Goal: Information Seeking & Learning: Learn about a topic

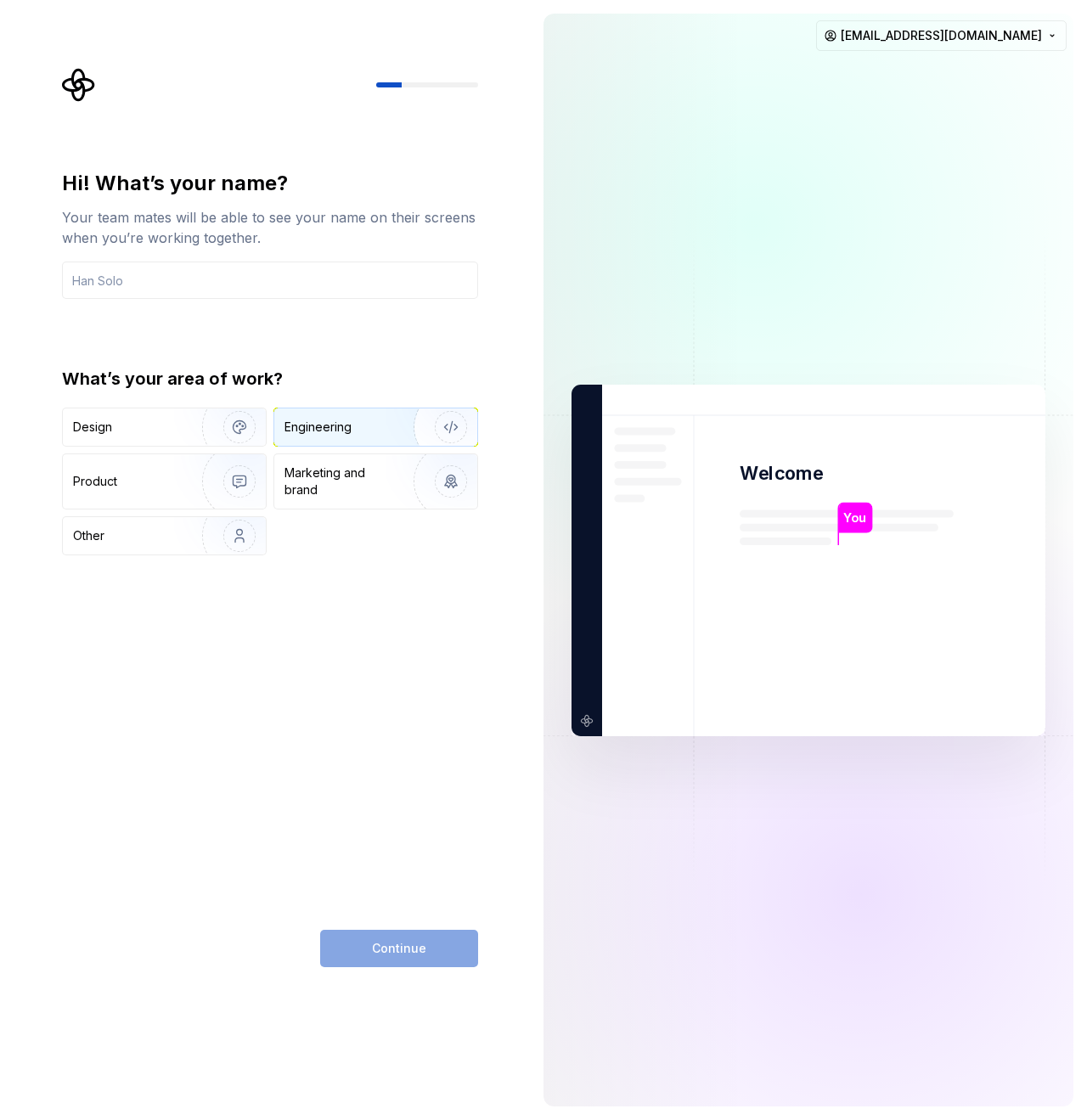
click at [314, 420] on div "Engineering" at bounding box center [318, 427] width 67 height 17
click at [222, 280] on input "text" at bounding box center [270, 280] width 416 height 38
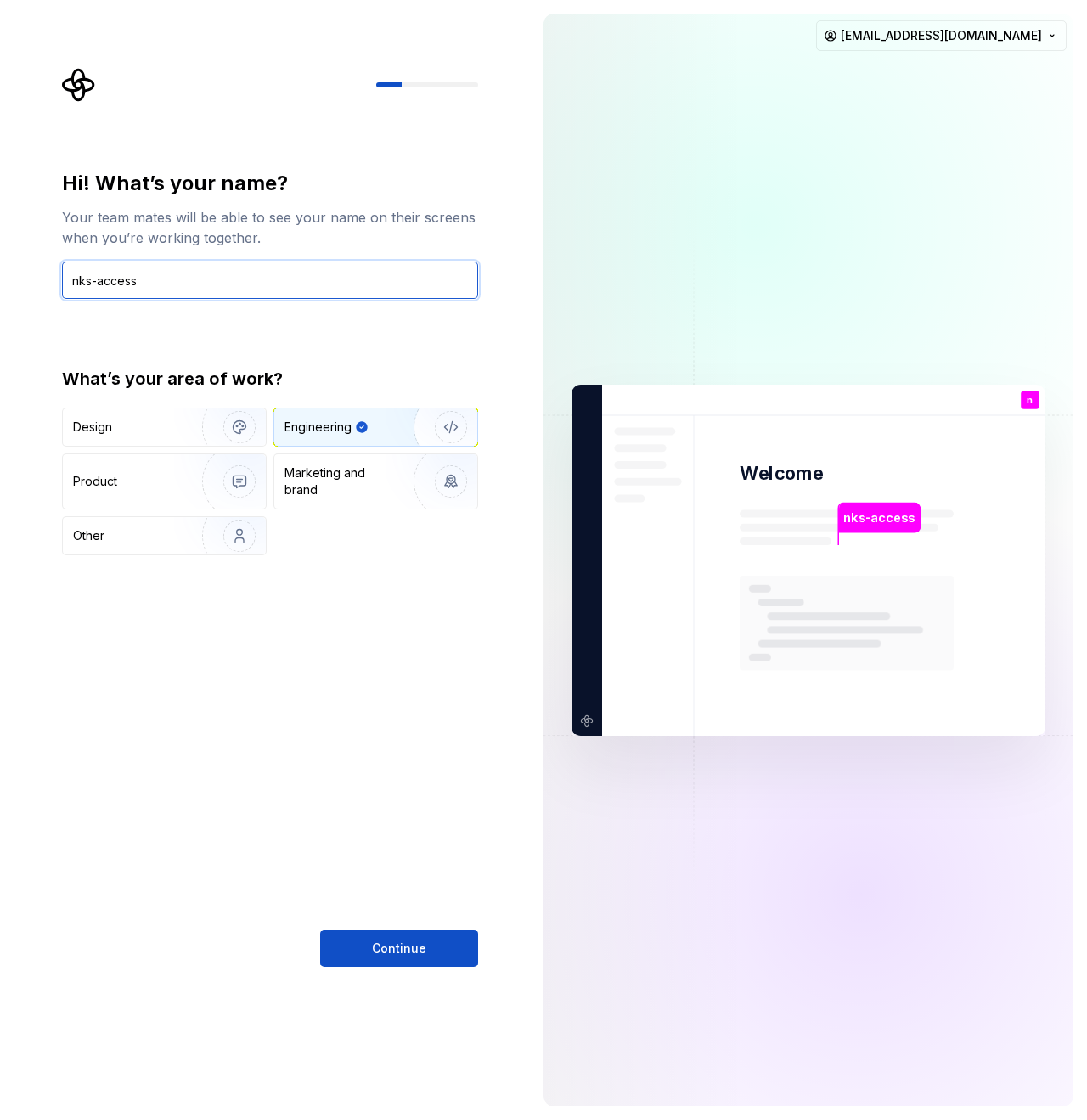
type input "ㄴ"
type input "h"
type input "kkumi"
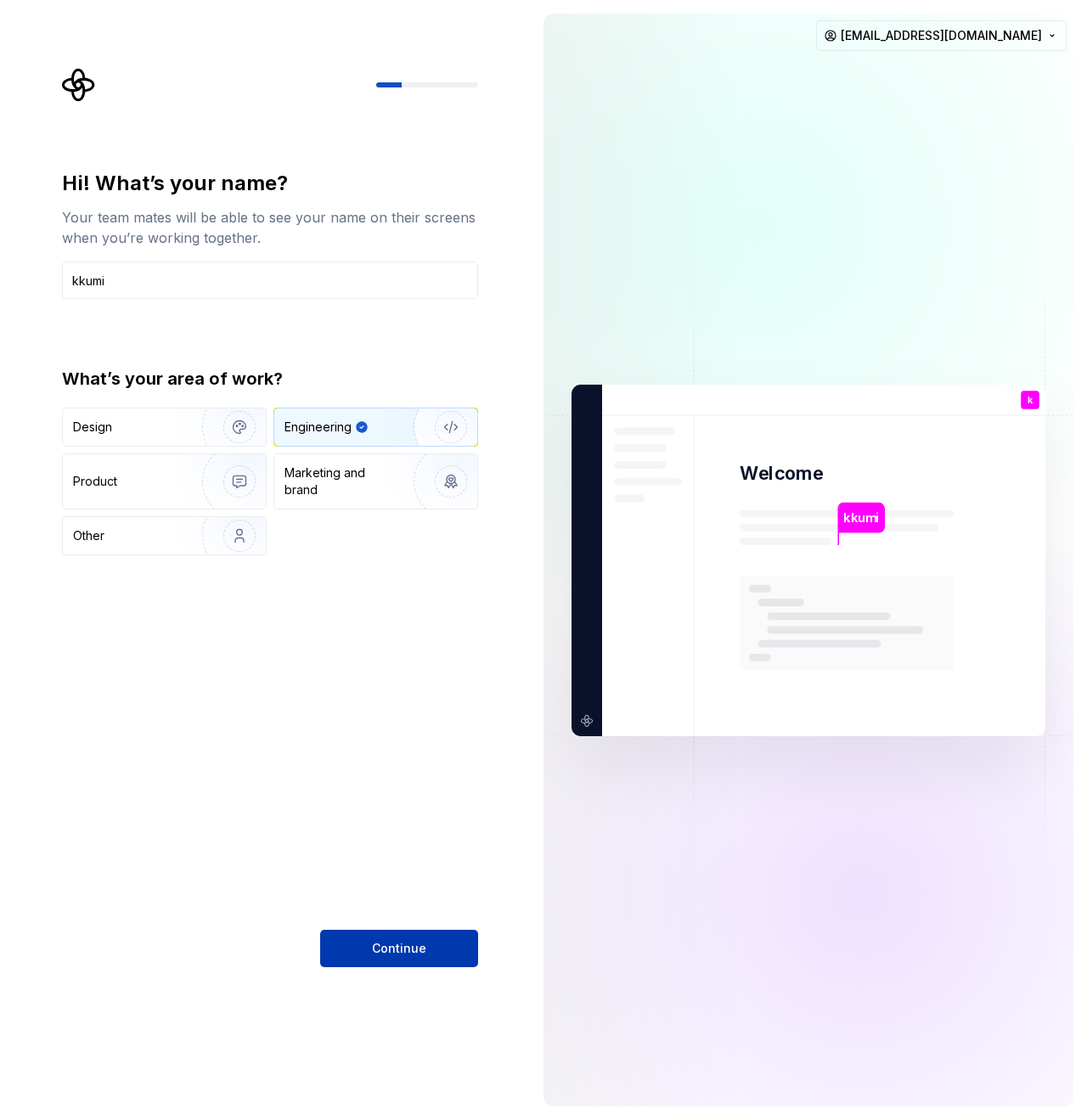
drag, startPoint x: 399, startPoint y: 951, endPoint x: 379, endPoint y: 945, distance: 20.9
click at [399, 951] on span "Continue" at bounding box center [399, 948] width 54 height 17
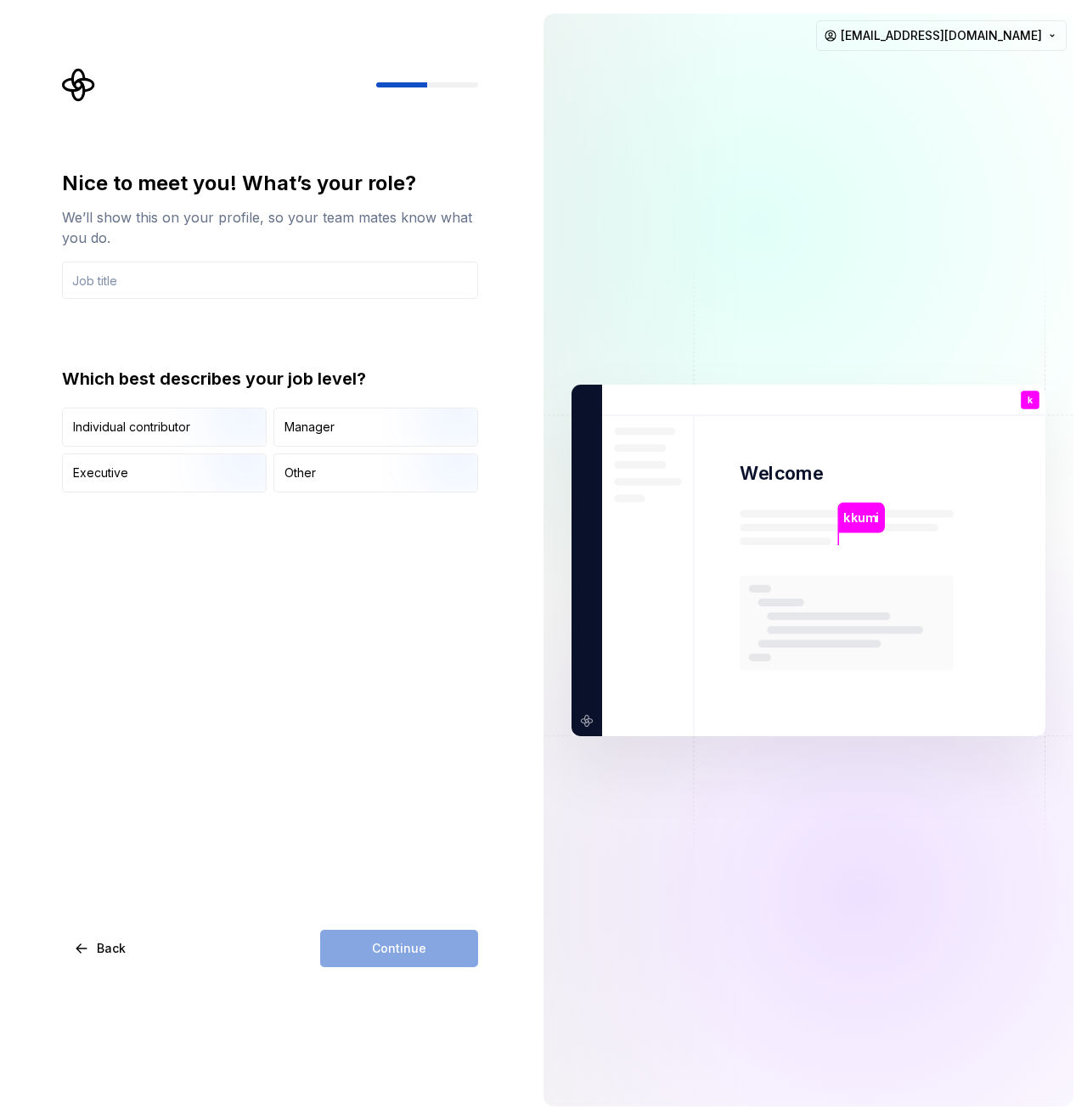
drag, startPoint x: 169, startPoint y: 642, endPoint x: 237, endPoint y: 396, distance: 255.2
click at [170, 640] on div "Nice to meet you! What’s your role? We’ll show this on your profile, so your te…" at bounding box center [270, 569] width 416 height 797
click at [325, 630] on div "Nice to meet you! What’s your role? We’ll show this on your profile, so your te…" at bounding box center [270, 569] width 416 height 797
click at [299, 478] on div "Other" at bounding box center [300, 473] width 31 height 17
click at [184, 259] on div "Nice to meet you! What’s your role? We’ll show this on your profile, so your te…" at bounding box center [270, 235] width 416 height 129
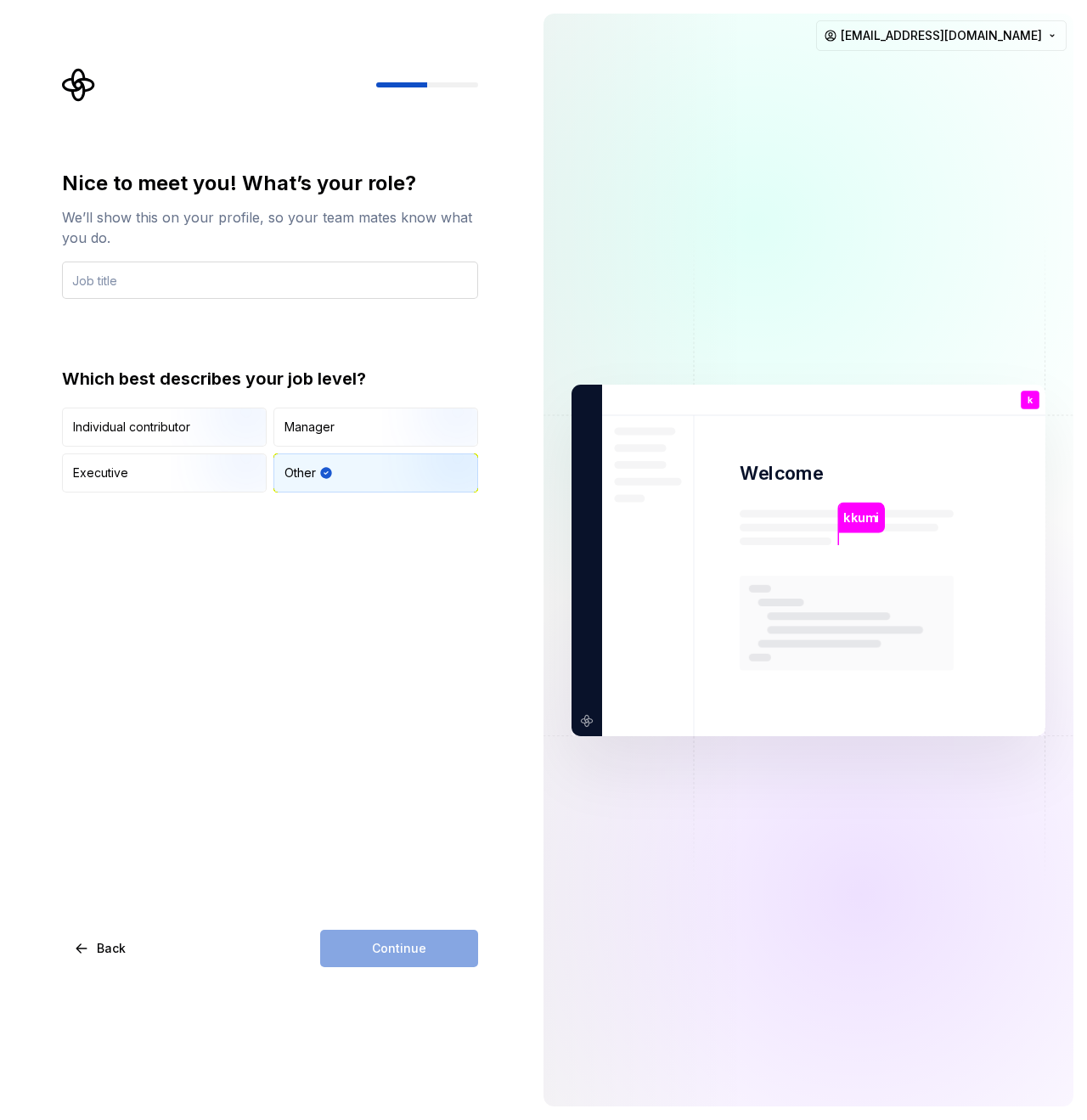
click at [179, 275] on input "text" at bounding box center [270, 280] width 416 height 38
type input "ㄴ"
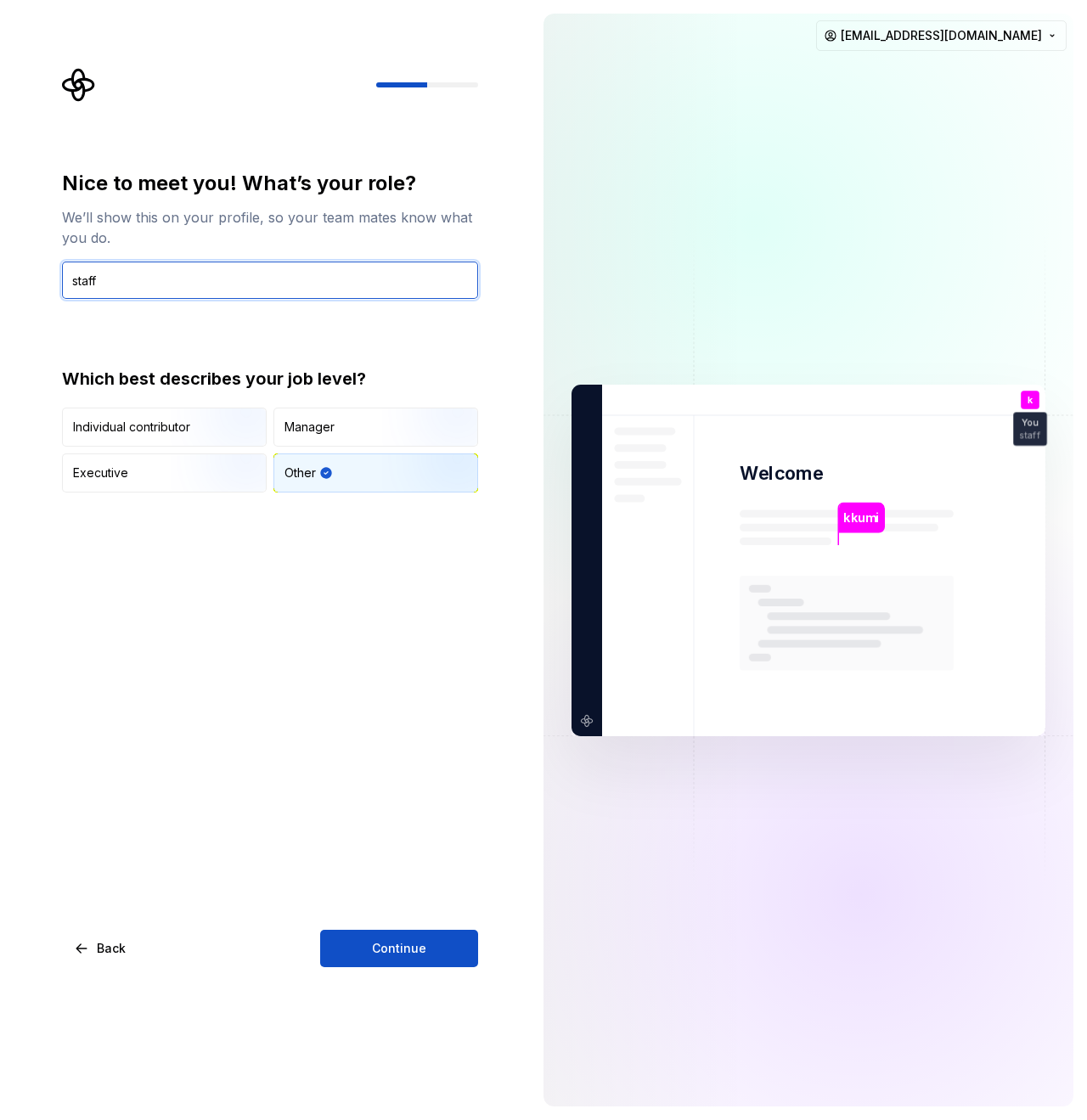
type input "staff"
click at [362, 913] on div "Nice to meet you! What’s your role? We’ll show this on your profile, so your te…" at bounding box center [270, 569] width 416 height 797
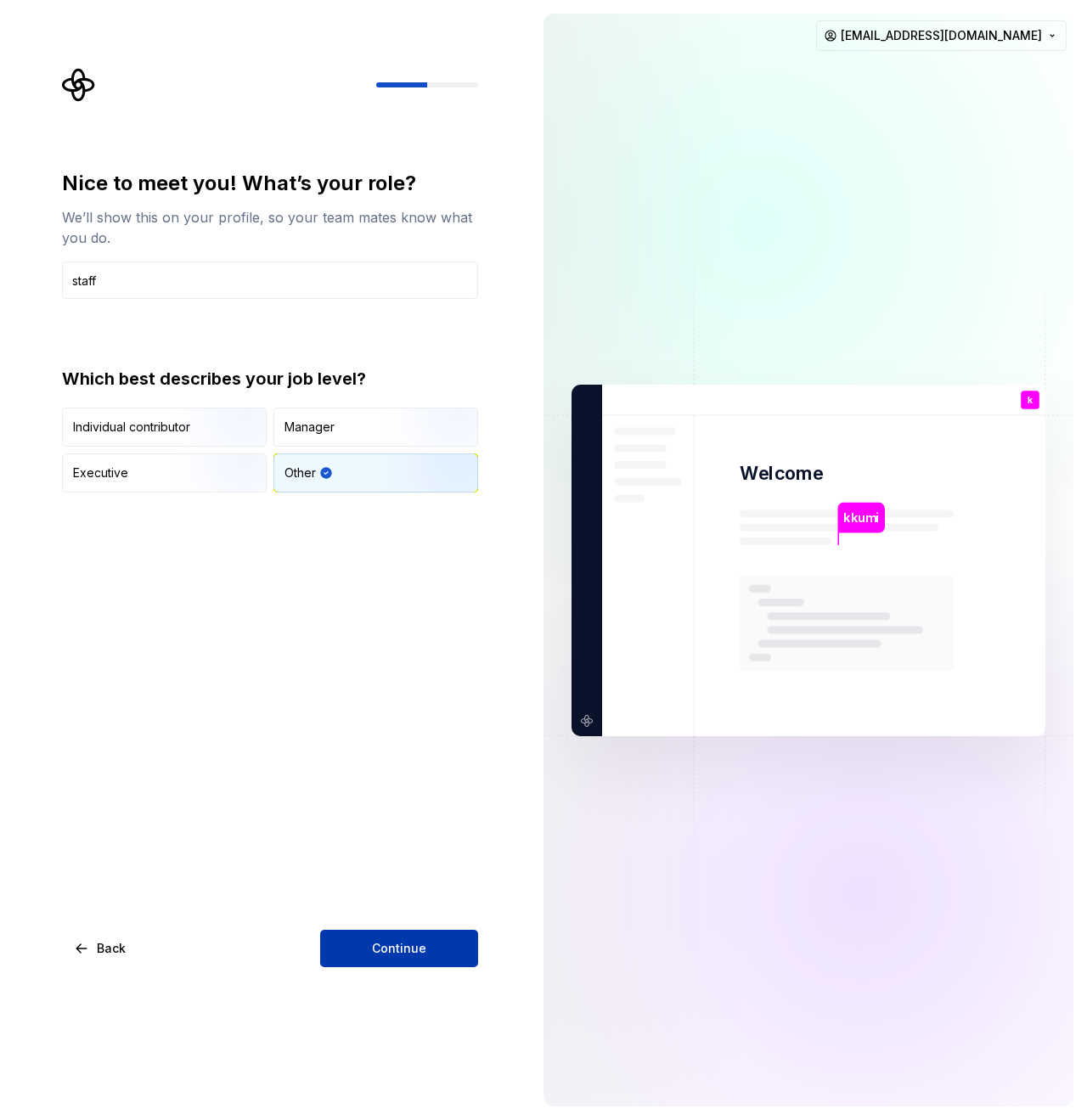
click at [360, 941] on button "Continue" at bounding box center [399, 948] width 158 height 38
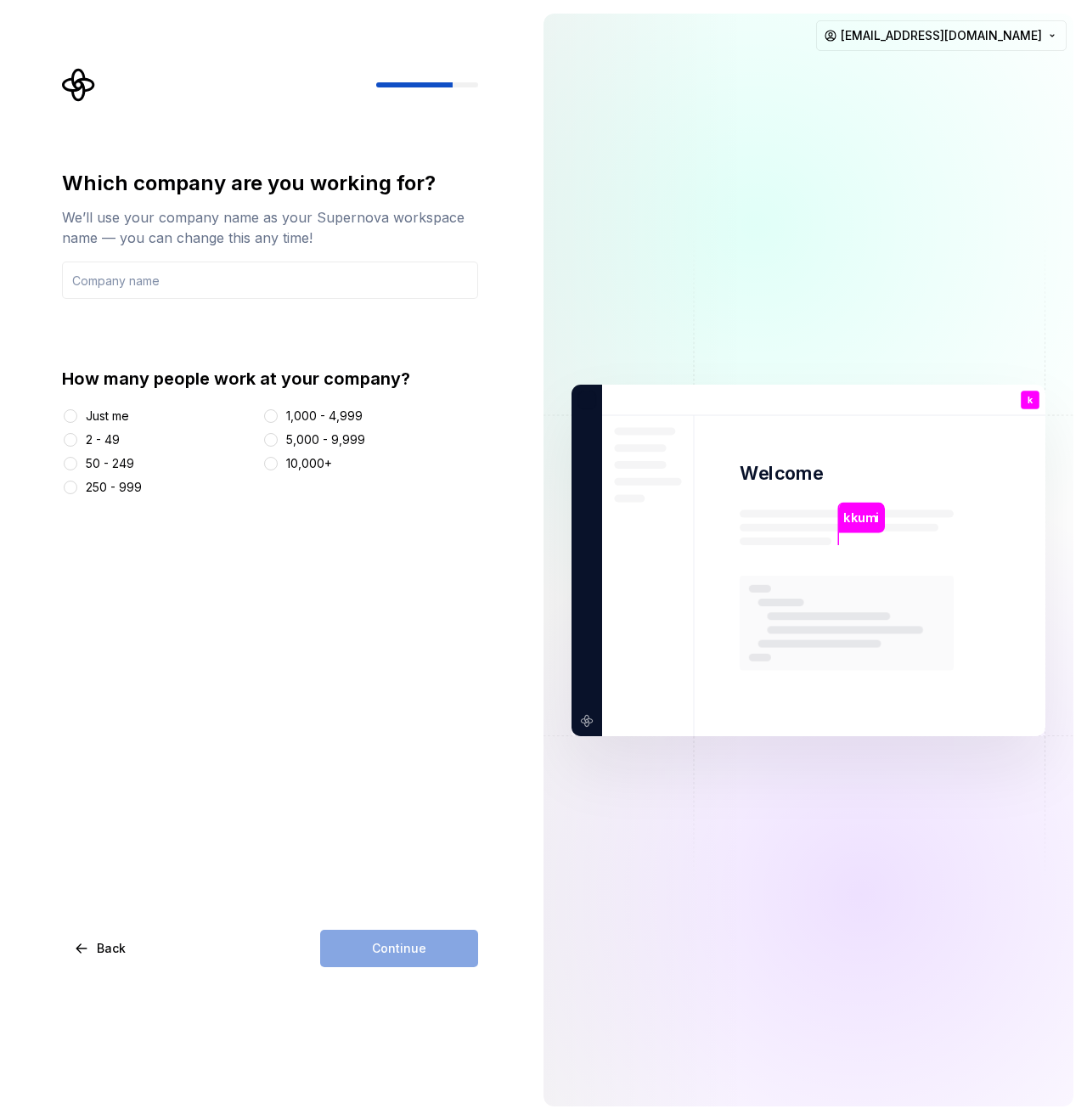
click at [69, 422] on div at bounding box center [70, 416] width 17 height 17
click at [86, 410] on div "Just me" at bounding box center [107, 416] width 43 height 17
click at [77, 410] on button "Just me" at bounding box center [70, 416] width 14 height 14
click at [175, 227] on div "We’ll use your company name as your Supernova workspace name — you can change t…" at bounding box center [270, 227] width 416 height 40
click at [167, 253] on div "Which company are you working for? We’ll use your company name as your Supernov…" at bounding box center [270, 235] width 416 height 129
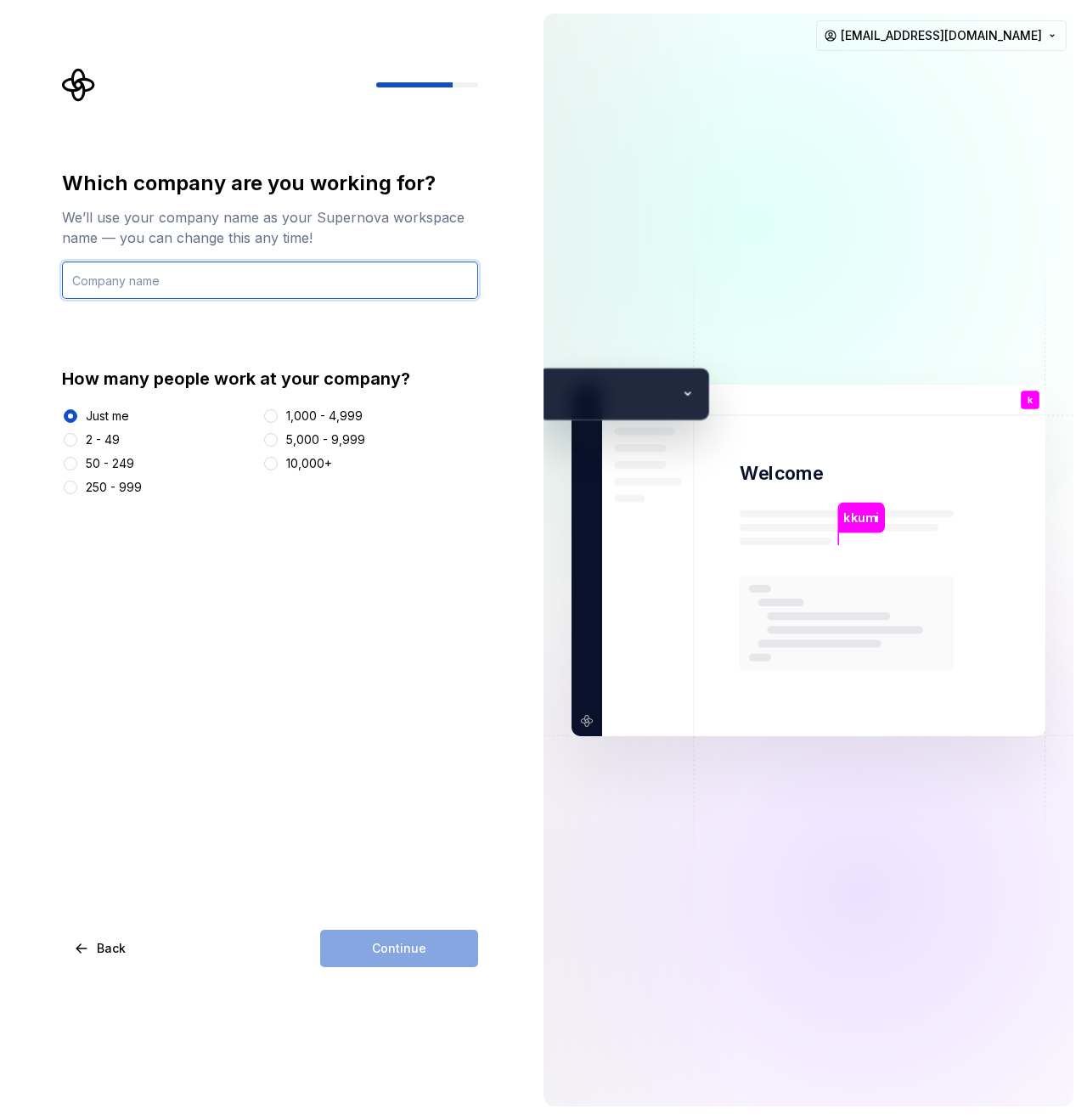
click at [162, 270] on input "text" at bounding box center [270, 280] width 416 height 38
click at [162, 271] on input "text" at bounding box center [270, 280] width 416 height 38
type input "gojin"
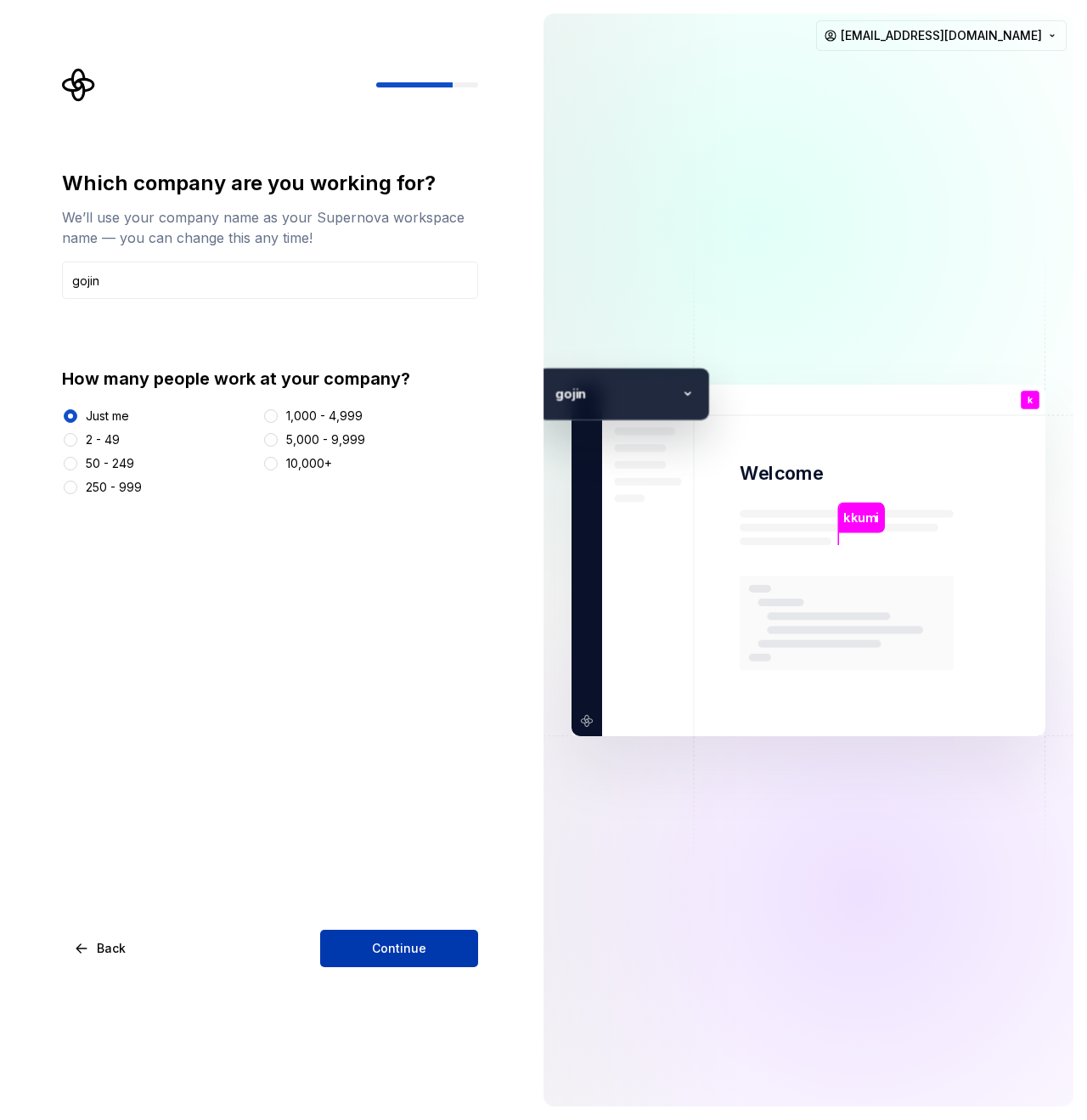
drag, startPoint x: 472, startPoint y: 904, endPoint x: 426, endPoint y: 959, distance: 71.7
click at [460, 909] on div "Which company are you working for? We’ll use your company name as your Supernov…" at bounding box center [270, 569] width 416 height 797
click at [425, 961] on button "Continue" at bounding box center [399, 948] width 158 height 38
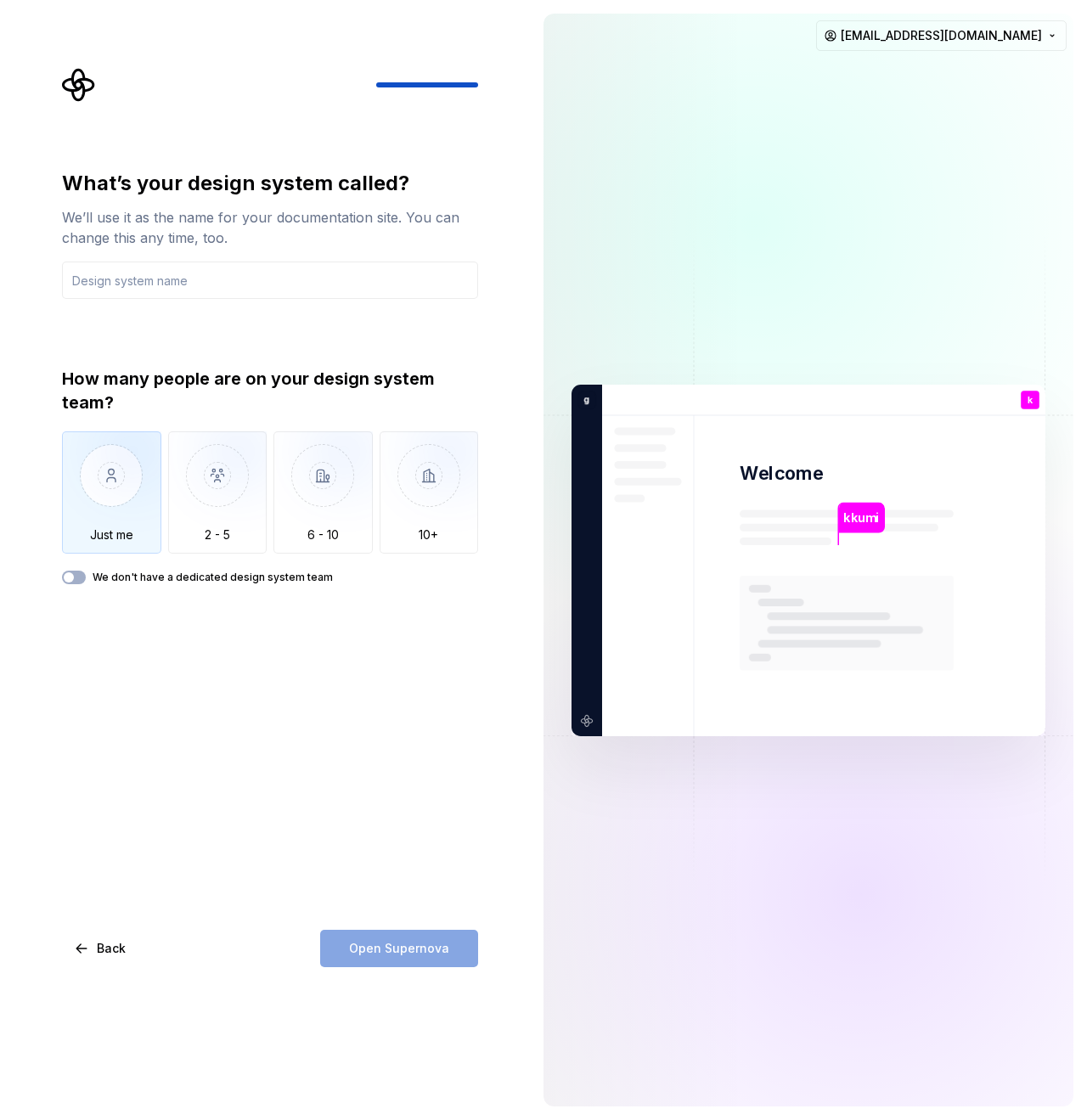
click at [126, 511] on img "button" at bounding box center [111, 489] width 99 height 114
click at [191, 283] on input "text" at bounding box center [270, 280] width 416 height 38
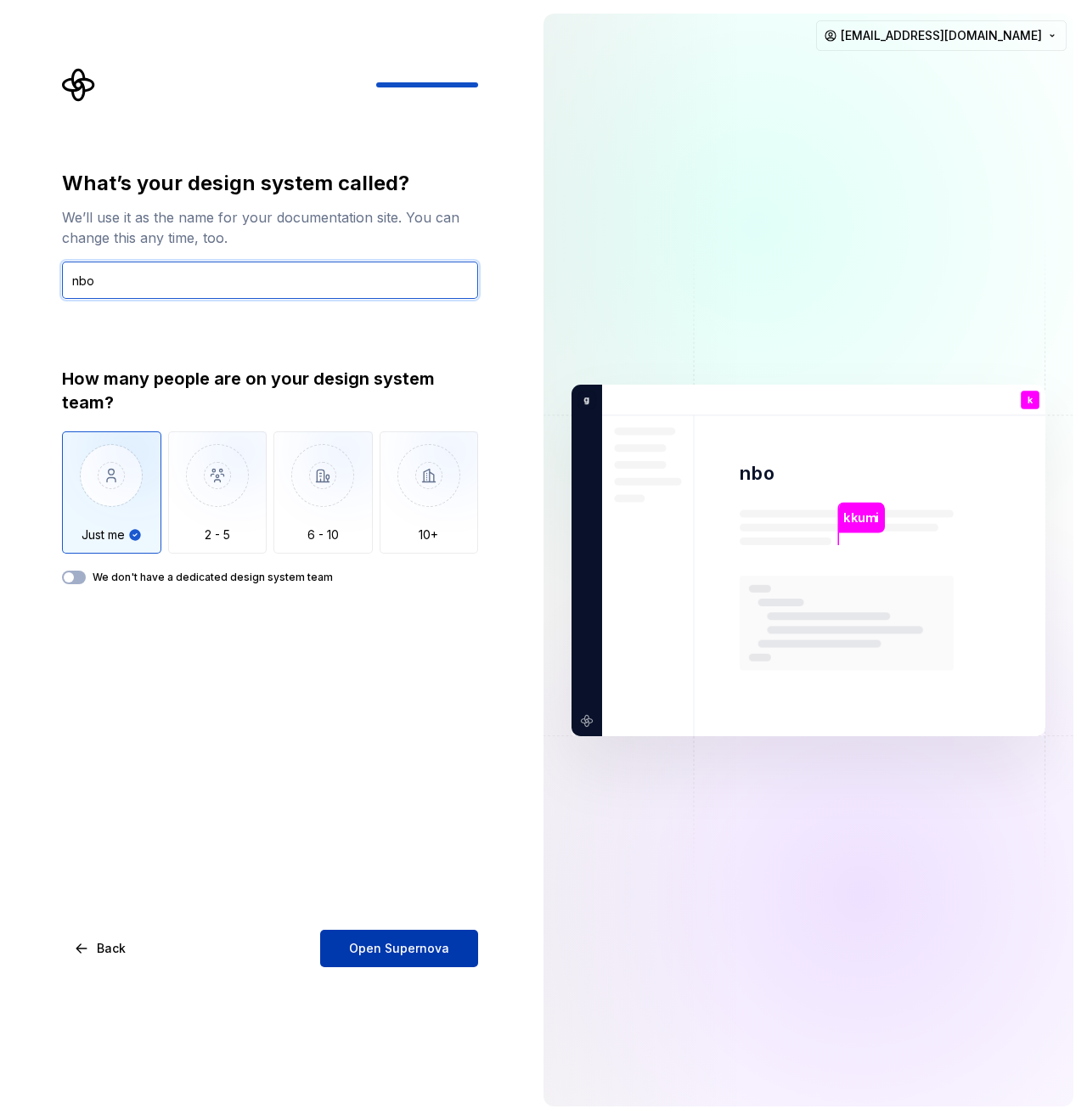
type input "nbo"
click at [324, 943] on button "Open Supernova" at bounding box center [399, 948] width 158 height 38
click at [303, 784] on div "What’s your design system called? We’ll use it as the name for your documentati…" at bounding box center [270, 569] width 416 height 797
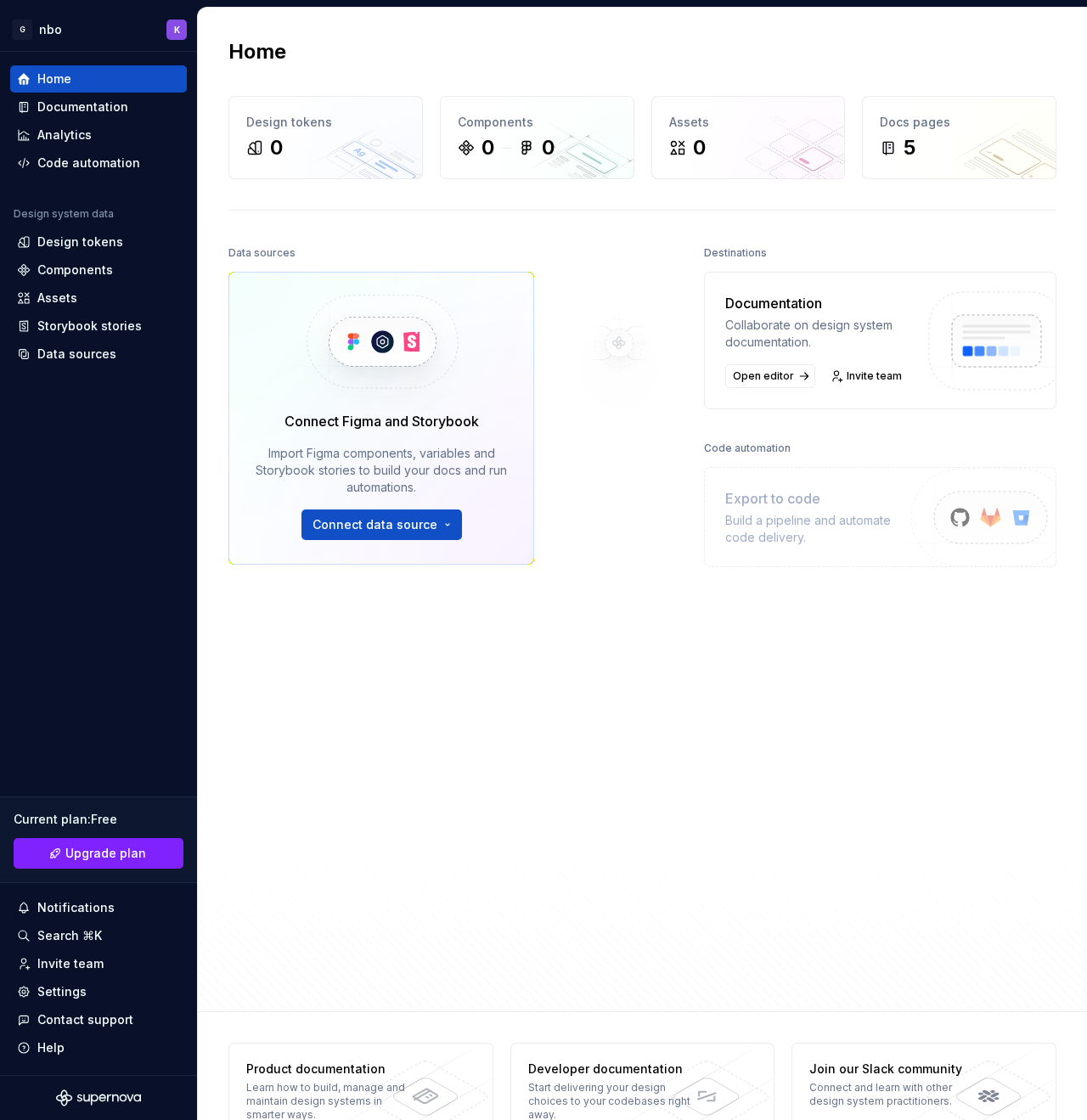
click at [551, 818] on div at bounding box center [619, 577] width 170 height 672
click at [62, 241] on div "Design tokens" at bounding box center [80, 242] width 86 height 17
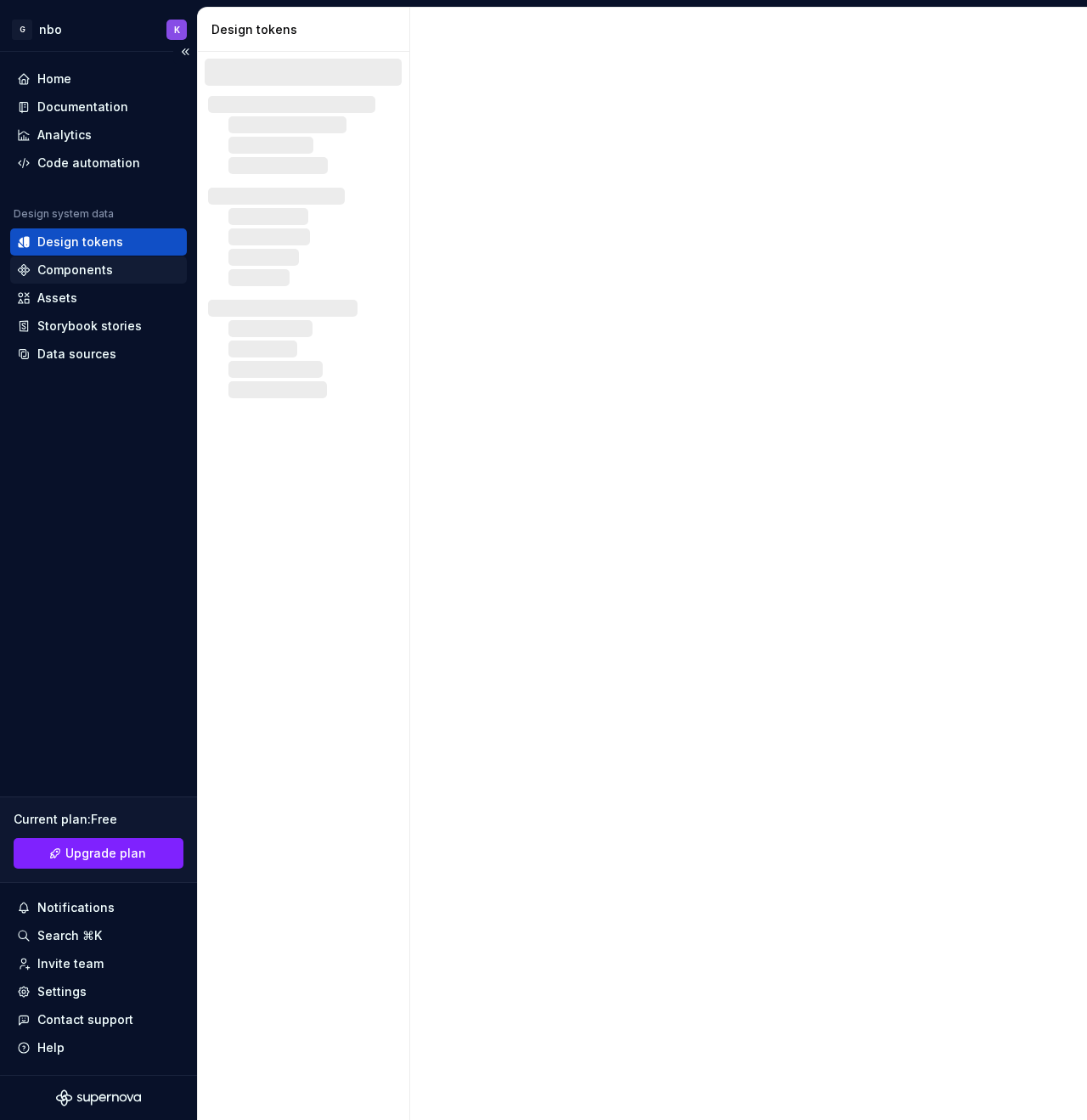
click at [74, 277] on div "Components" at bounding box center [75, 270] width 75 height 17
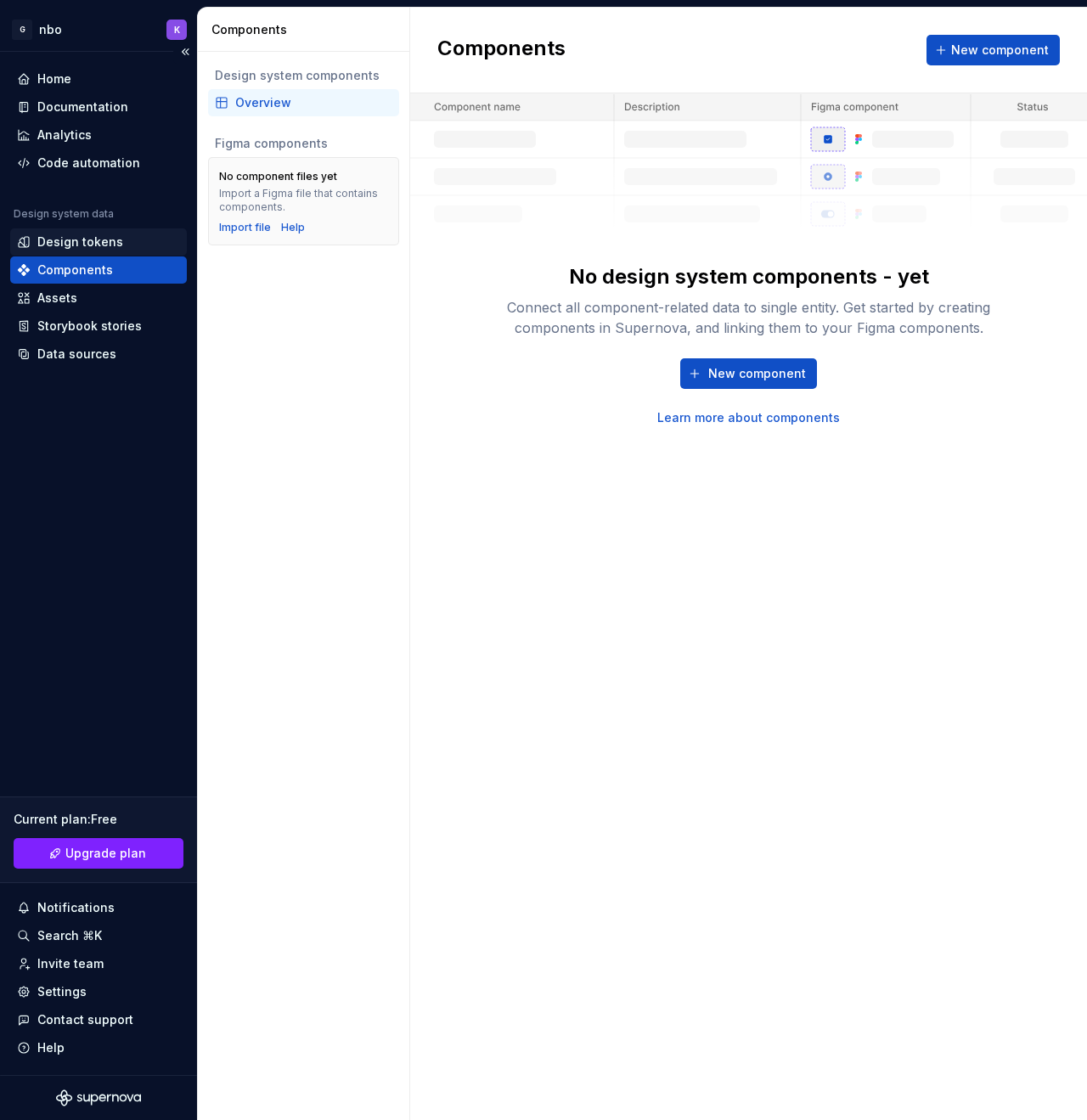
click at [86, 253] on div "Design tokens" at bounding box center [98, 242] width 177 height 28
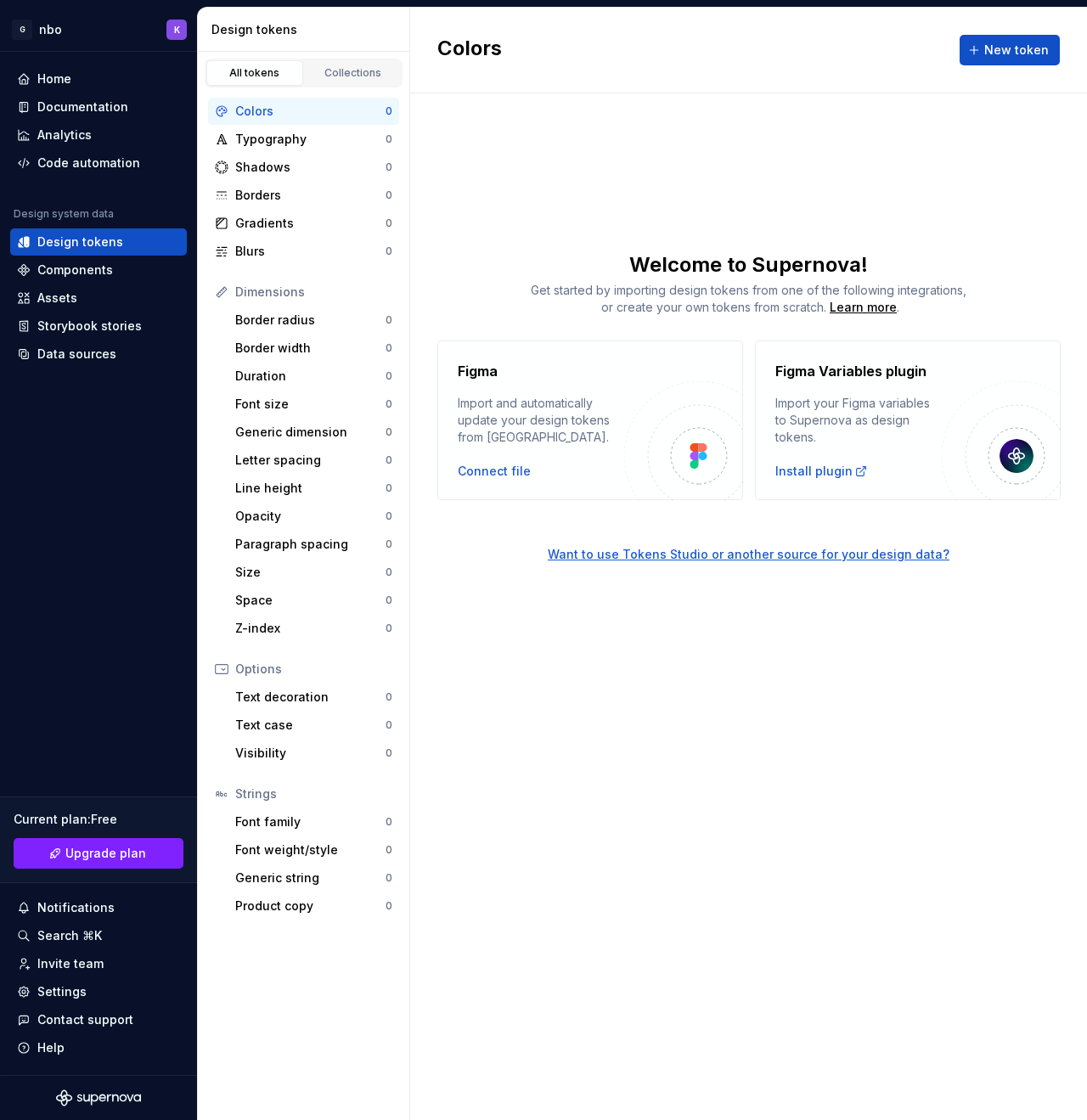
drag, startPoint x: 508, startPoint y: 801, endPoint x: 585, endPoint y: 555, distance: 257.8
click at [511, 801] on div "Colors New token Welcome to Supernova! Get started by importing design tokens f…" at bounding box center [748, 563] width 676 height 1113
